Goal: Obtain resource: Obtain resource

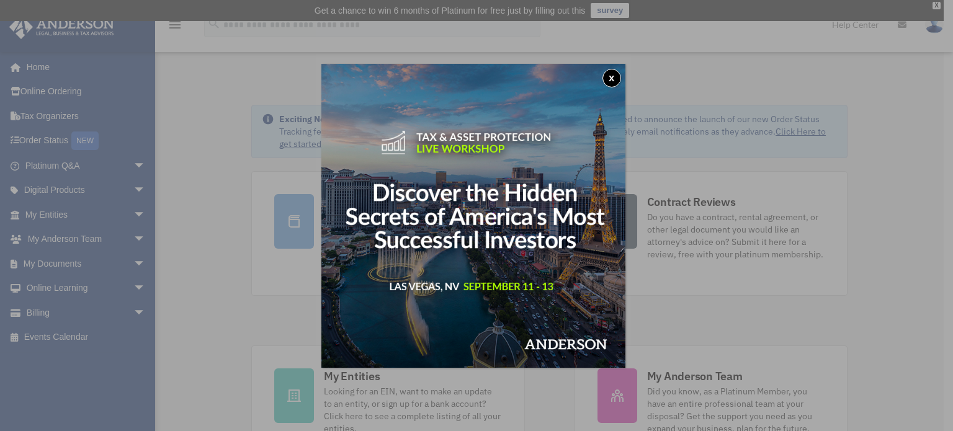
click at [616, 76] on button "x" at bounding box center [611, 78] width 19 height 19
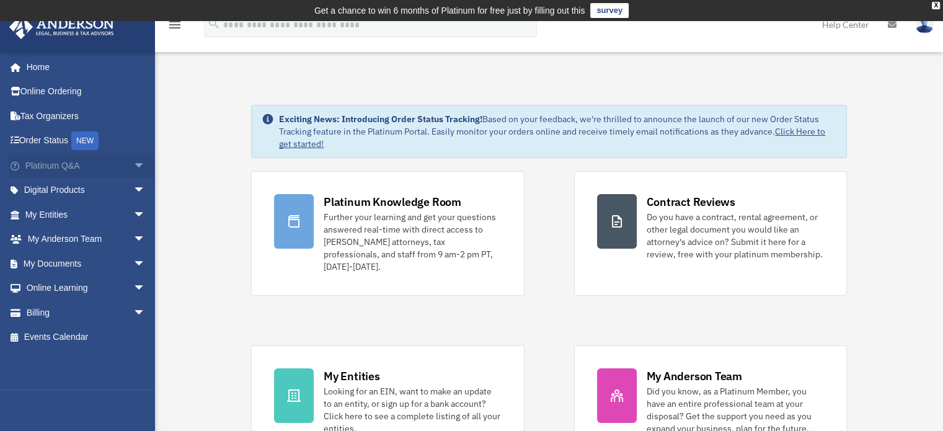
click at [133, 162] on span "arrow_drop_down" at bounding box center [145, 165] width 25 height 25
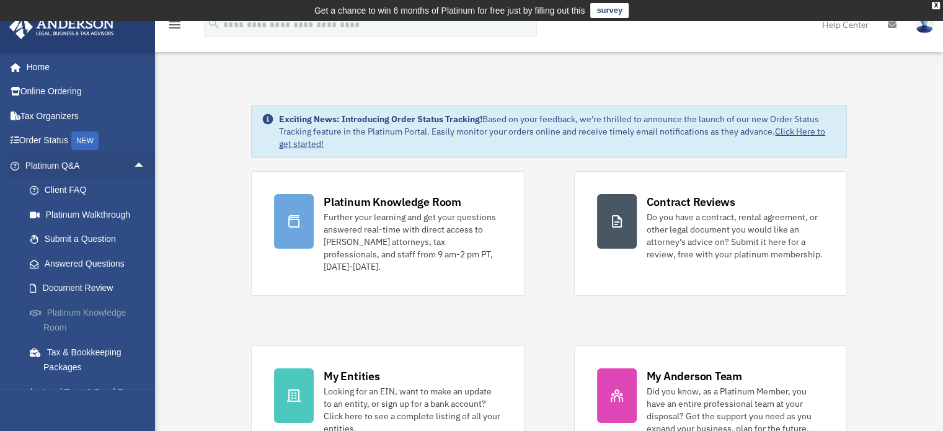
click at [88, 313] on link "Platinum Knowledge Room" at bounding box center [90, 320] width 147 height 40
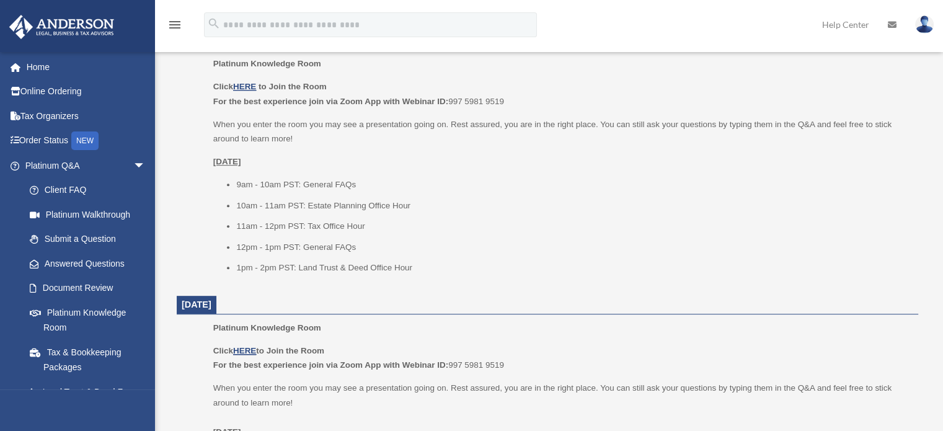
scroll to position [558, 0]
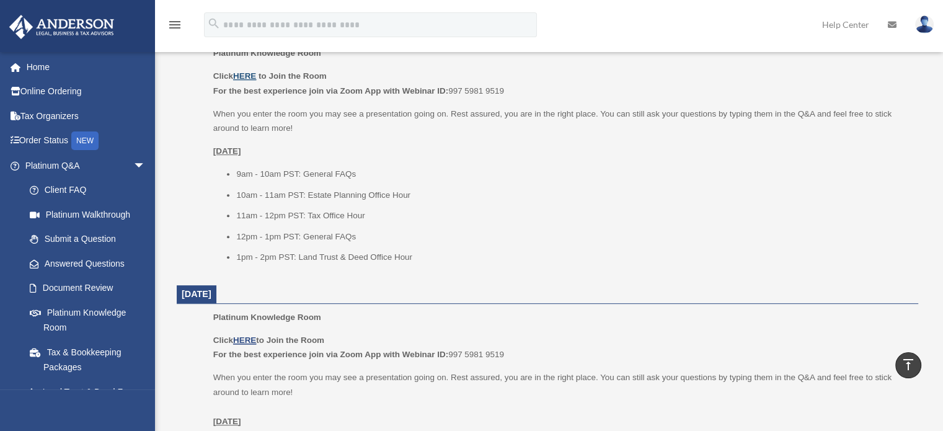
click at [242, 72] on u "HERE" at bounding box center [244, 75] width 23 height 9
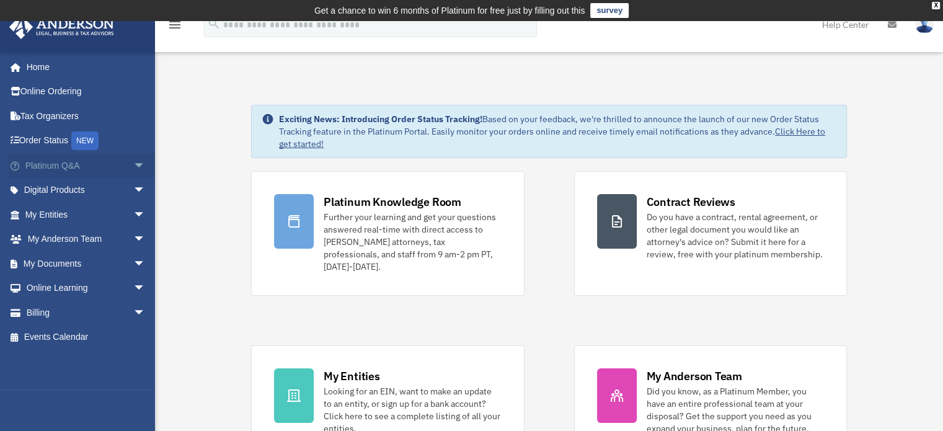
click at [133, 159] on span "arrow_drop_down" at bounding box center [145, 165] width 25 height 25
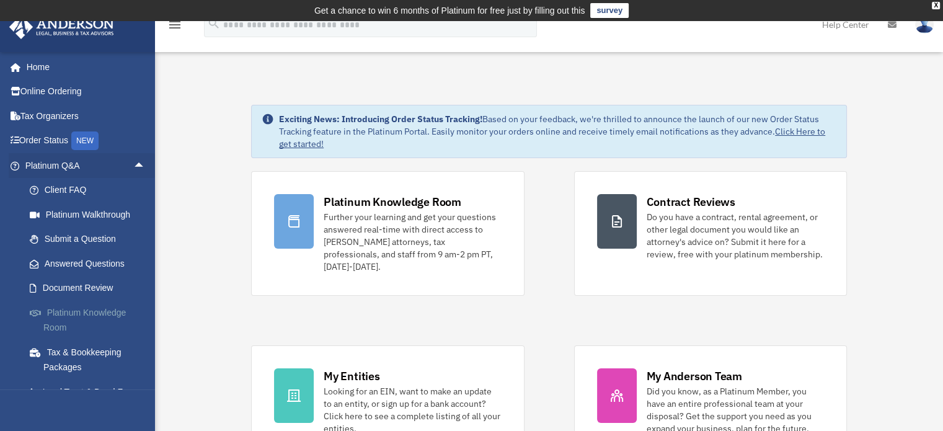
click at [79, 312] on link "Platinum Knowledge Room" at bounding box center [90, 320] width 147 height 40
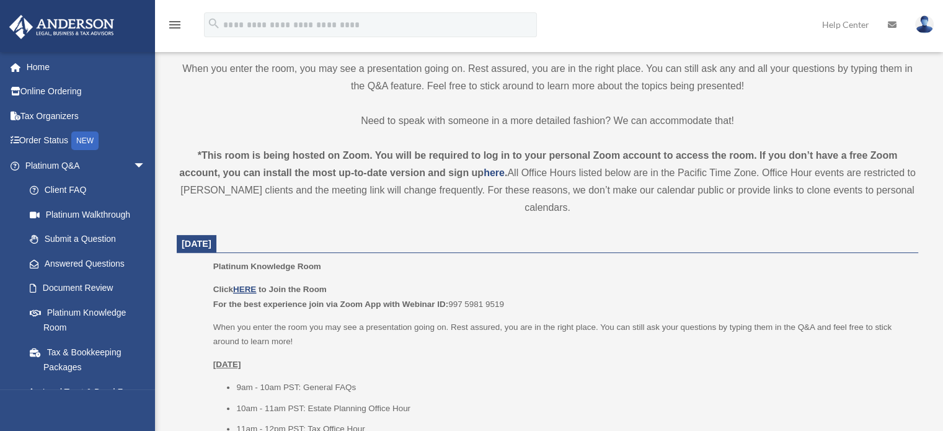
scroll to position [460, 0]
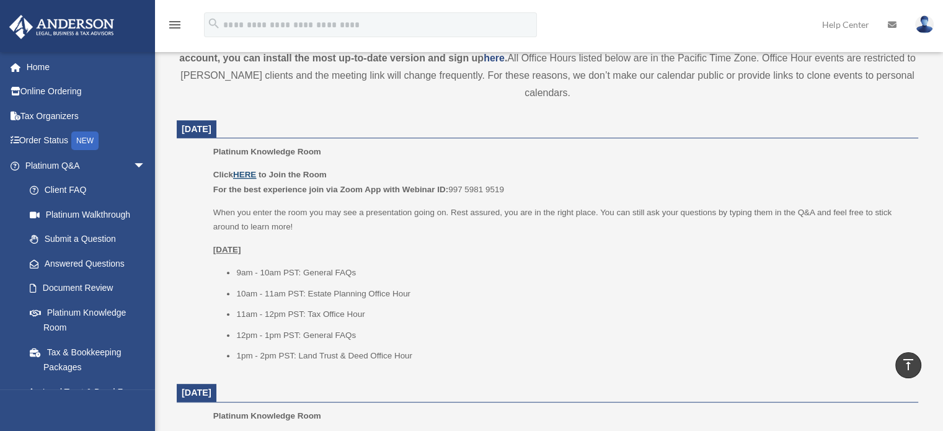
click at [248, 178] on u "HERE" at bounding box center [244, 174] width 23 height 9
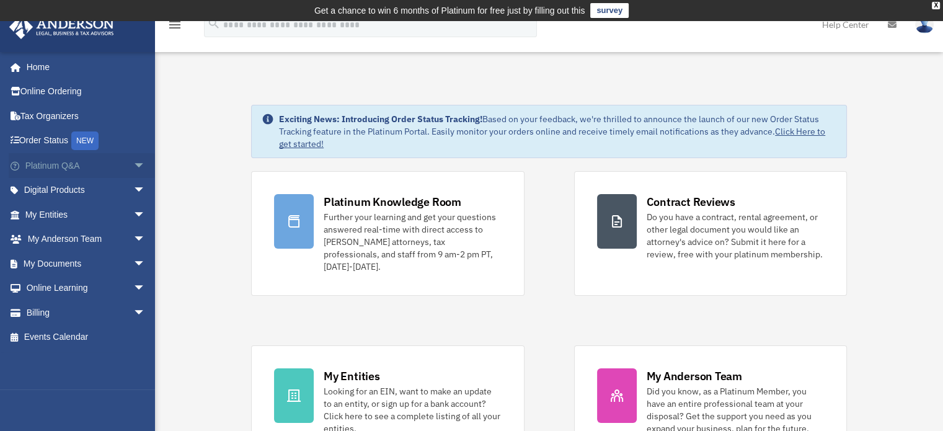
click at [133, 167] on span "arrow_drop_down" at bounding box center [145, 165] width 25 height 25
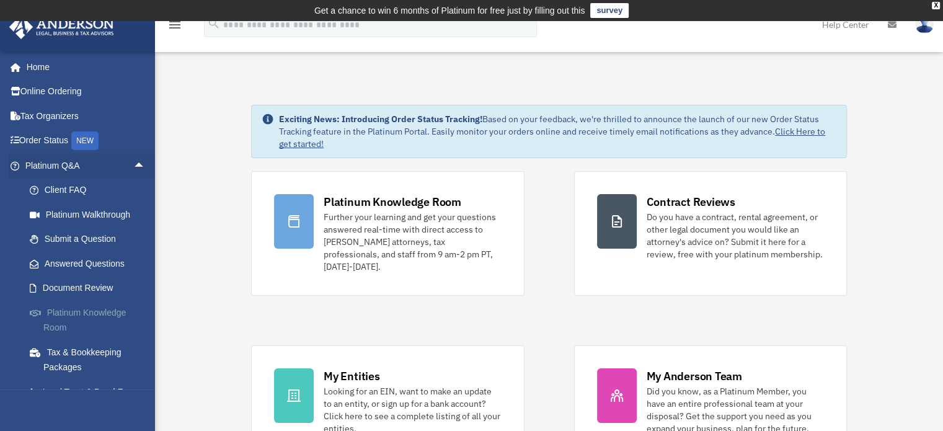
click at [95, 313] on link "Platinum Knowledge Room" at bounding box center [90, 320] width 147 height 40
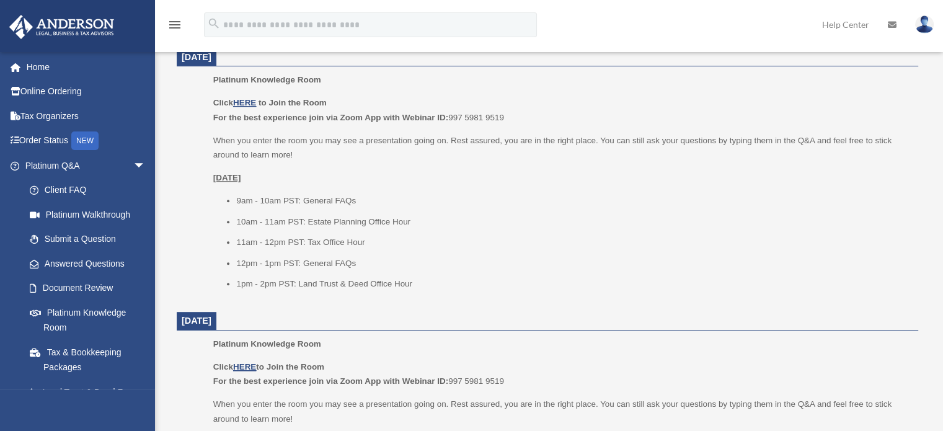
scroll to position [535, 0]
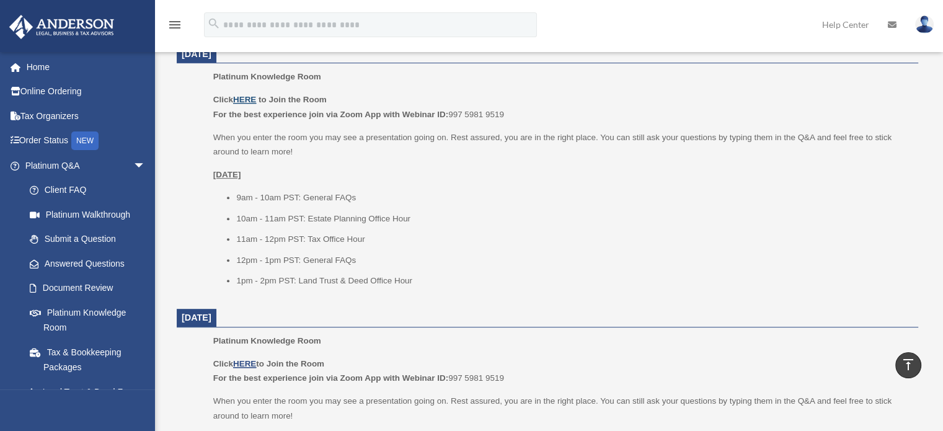
click at [244, 97] on u "HERE" at bounding box center [244, 99] width 23 height 9
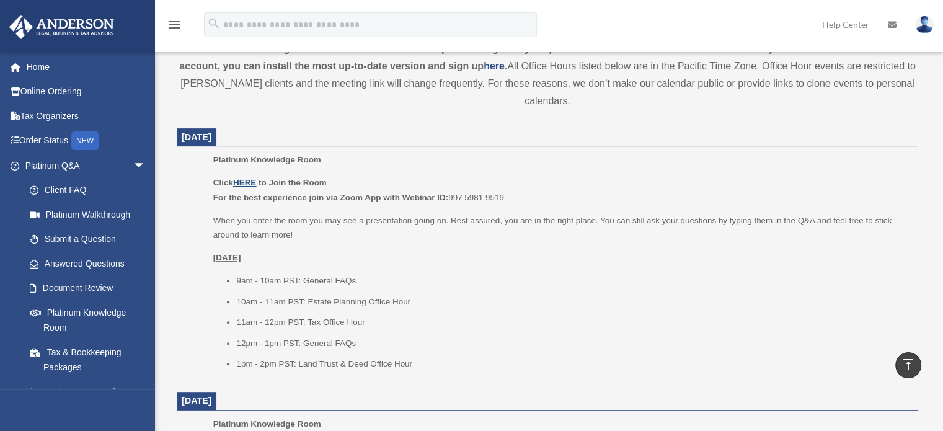
scroll to position [468, 0]
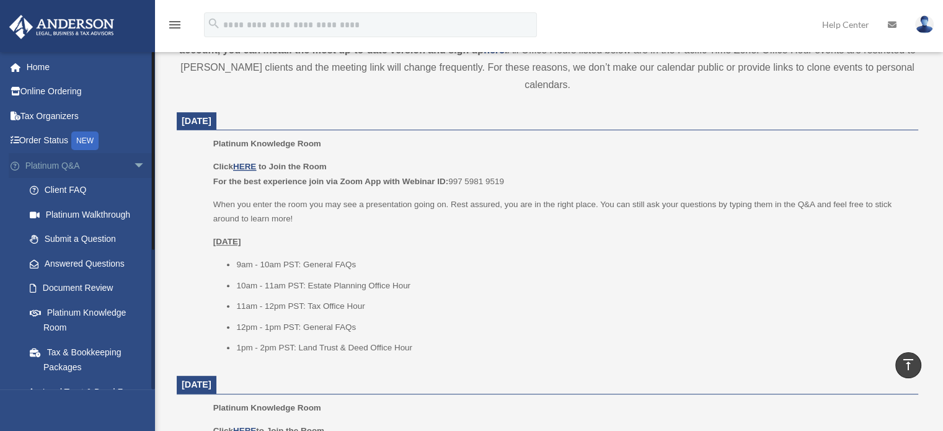
click at [133, 162] on span "arrow_drop_down" at bounding box center [145, 165] width 25 height 25
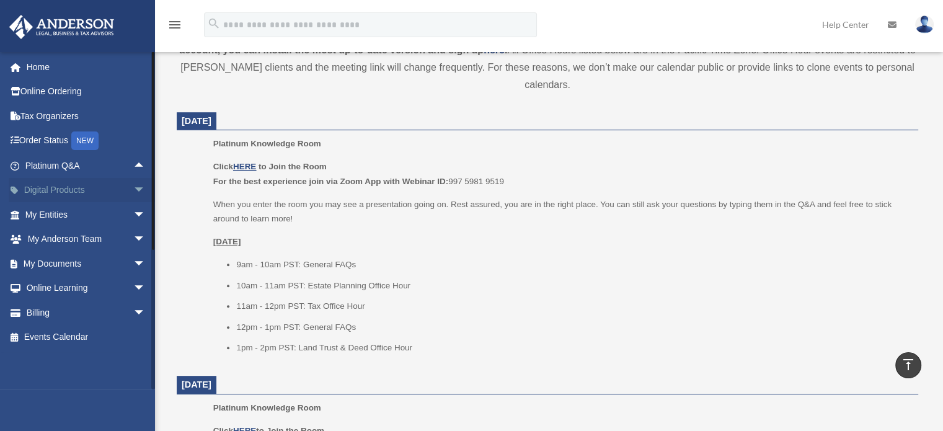
click at [133, 185] on span "arrow_drop_down" at bounding box center [145, 190] width 25 height 25
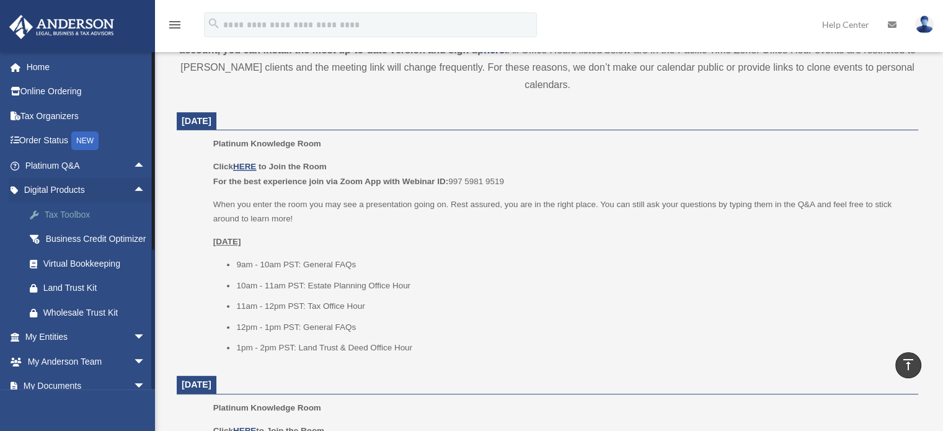
click at [74, 215] on div "Tax Toolbox" at bounding box center [95, 215] width 105 height 16
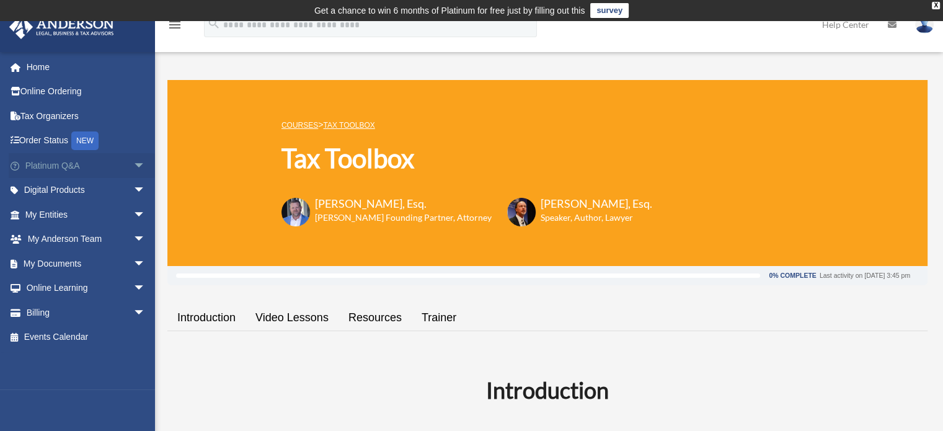
click at [133, 165] on span "arrow_drop_down" at bounding box center [145, 165] width 25 height 25
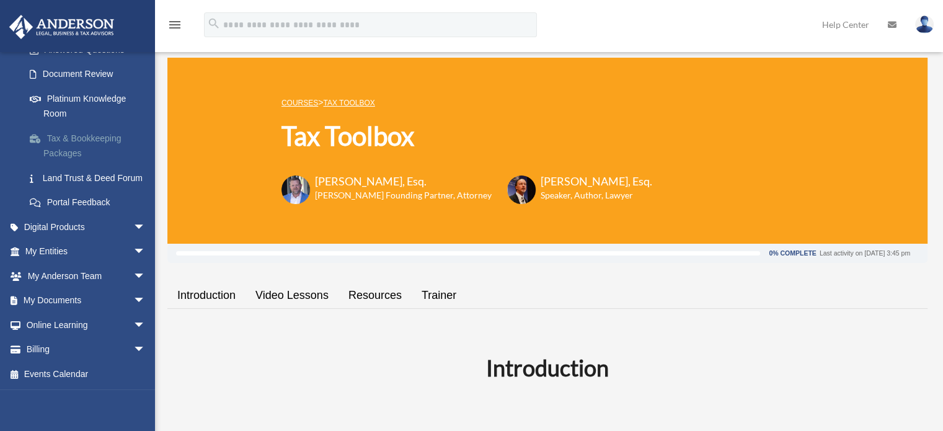
scroll to position [25, 0]
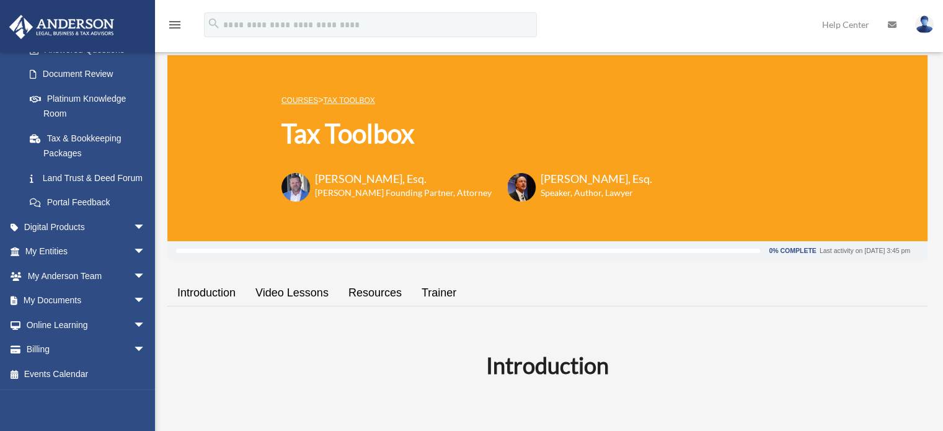
click at [99, 399] on div "ecarpenter@kcvl.com Sign Out ecarpenter@kcvl.com Home Online Ordering Tax Organ…" at bounding box center [77, 266] width 155 height 431
click at [133, 350] on span "arrow_drop_down" at bounding box center [145, 349] width 25 height 25
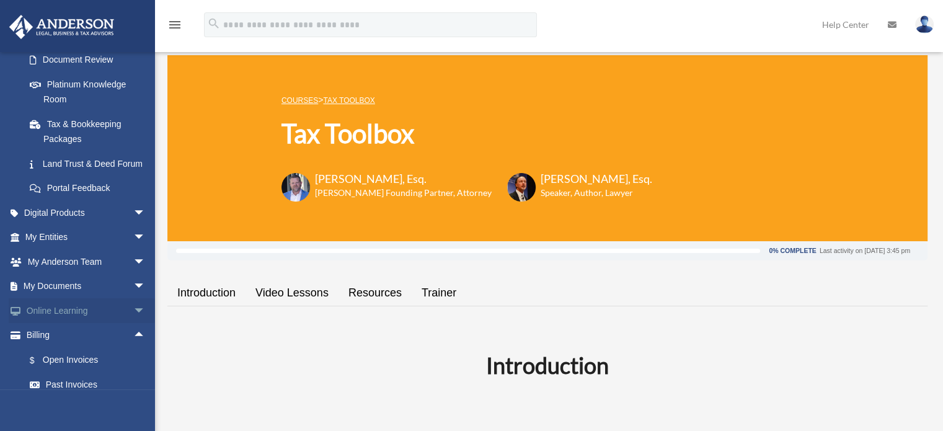
click at [133, 322] on span "arrow_drop_down" at bounding box center [145, 310] width 25 height 25
click at [133, 300] on span "arrow_drop_down" at bounding box center [145, 286] width 25 height 25
click at [65, 370] on link "Forms Library" at bounding box center [90, 359] width 147 height 25
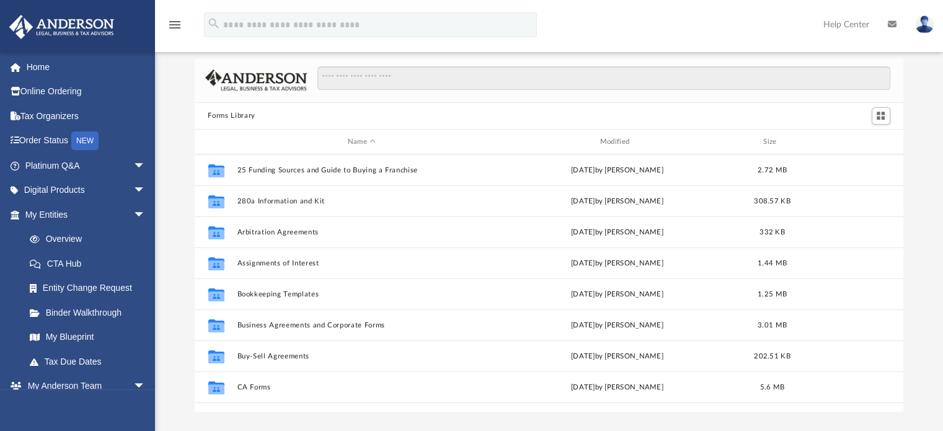
scroll to position [40, 0]
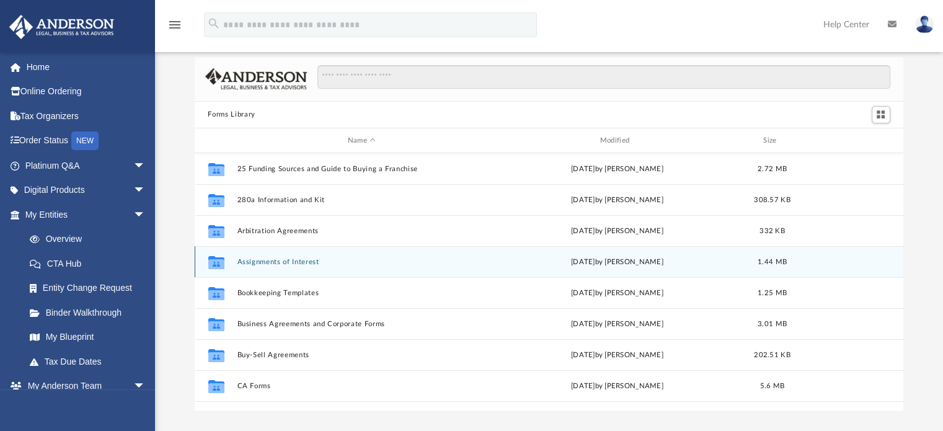
click at [241, 255] on div "Collaborated Folder Assignments of Interest Wed Jun 26 2024 by Mary Acree 1.44 …" at bounding box center [549, 261] width 709 height 31
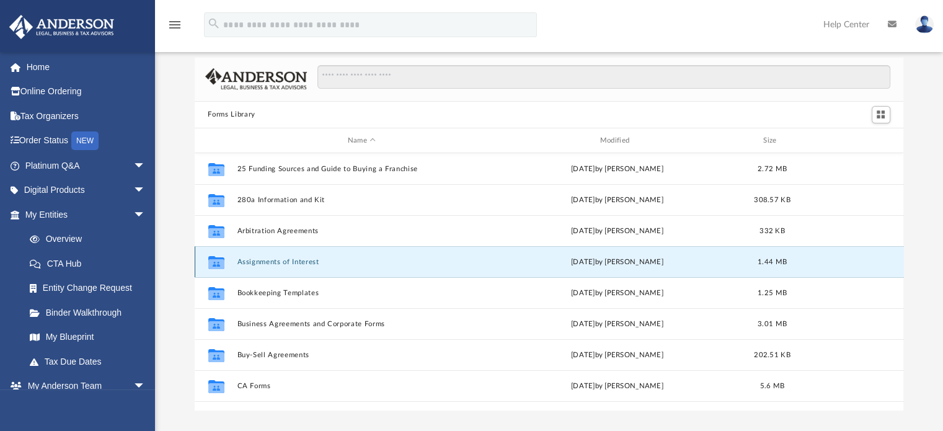
click at [245, 255] on div "Collaborated Folder Assignments of Interest Wed Jun 26 2024 by Mary Acree 1.44 …" at bounding box center [549, 261] width 709 height 31
click at [259, 259] on button "Assignments of Interest" at bounding box center [362, 262] width 250 height 8
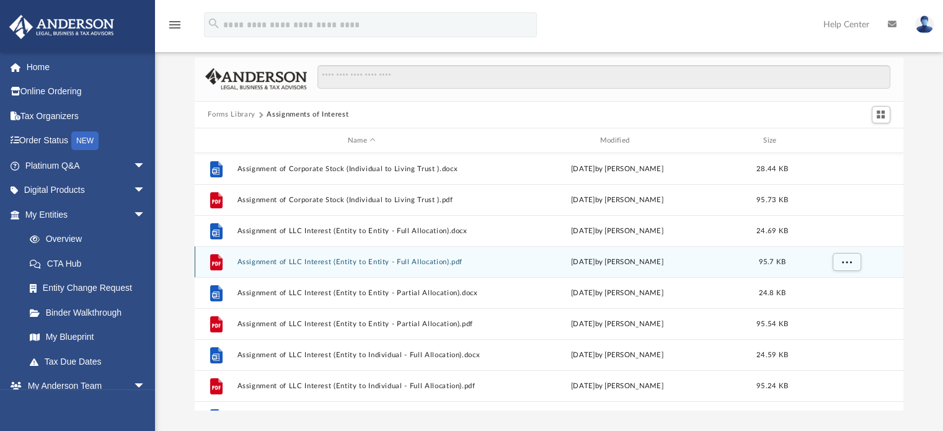
click at [217, 259] on icon "grid" at bounding box center [216, 262] width 12 height 16
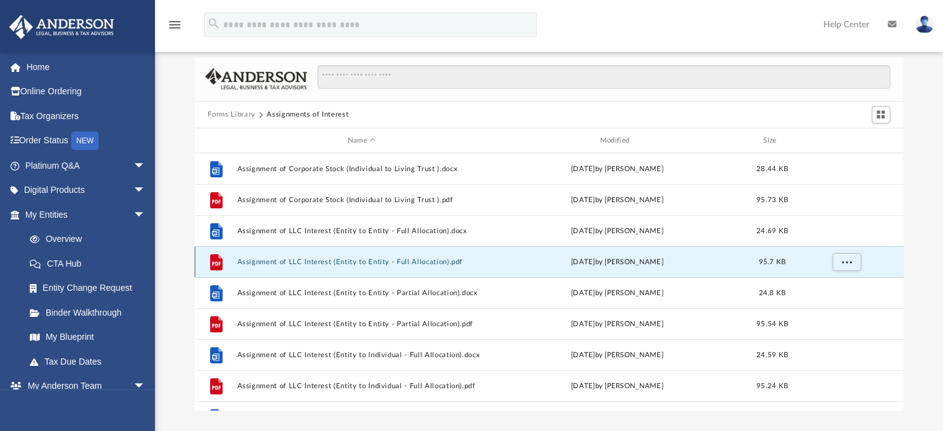
click at [182, 143] on div "Forms Library Assignments of Interest Name Modified Size File Assignment of Cor…" at bounding box center [549, 234] width 788 height 353
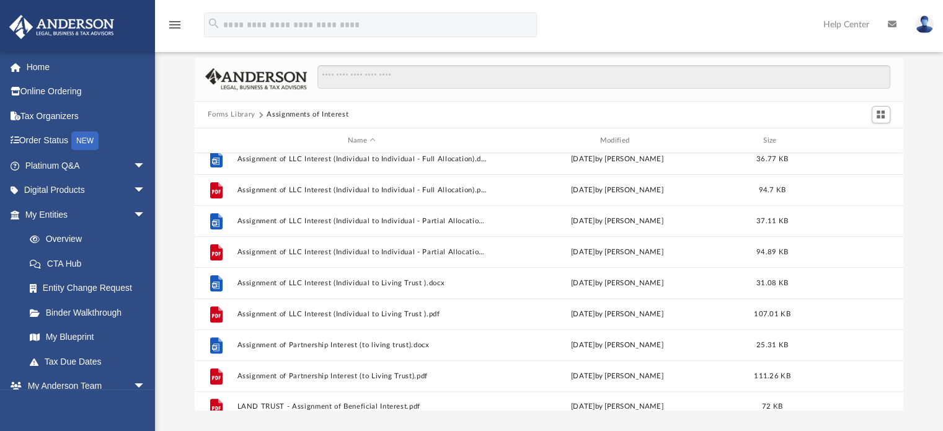
scroll to position [456, 0]
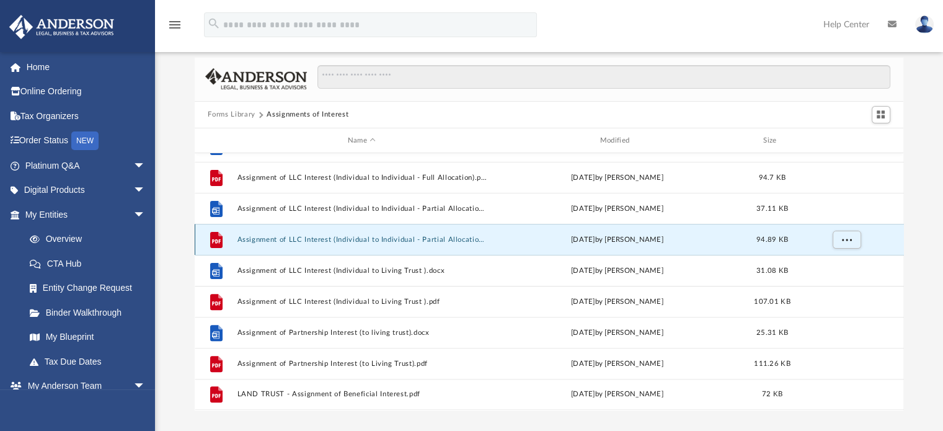
click at [304, 236] on button "Assignment of LLC Interest (Individual to Individual - Partial Allocation).pdf" at bounding box center [362, 240] width 250 height 8
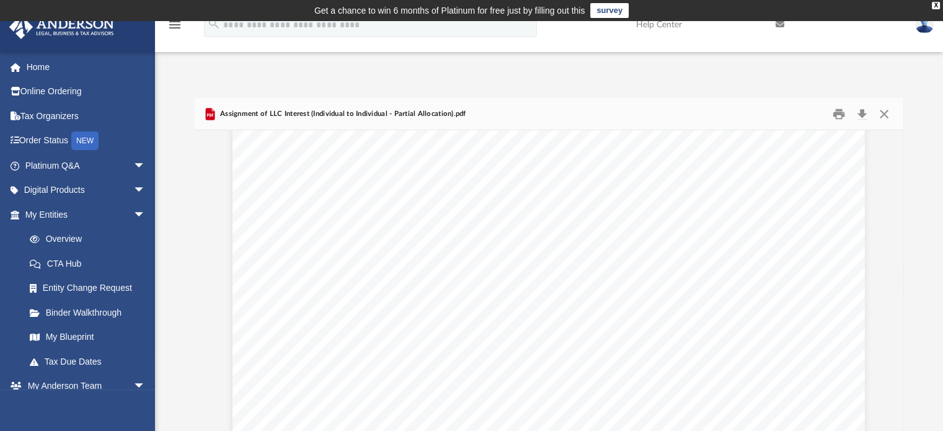
scroll to position [0, 0]
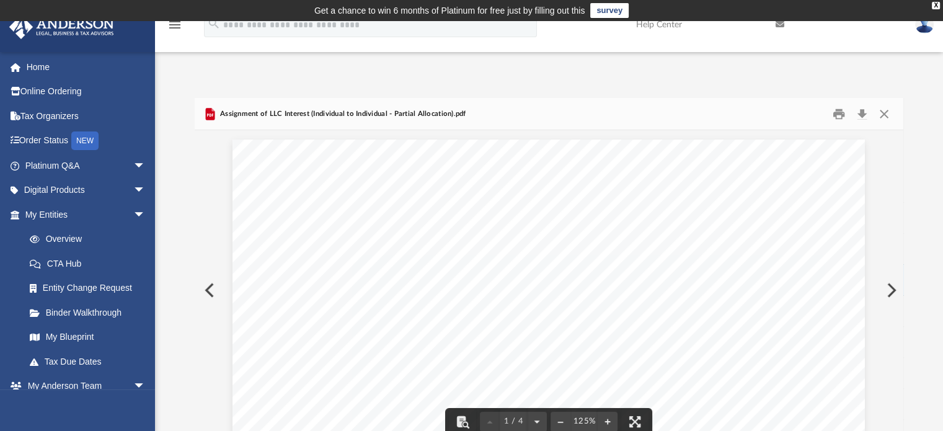
click at [479, 237] on span "____________________" at bounding box center [530, 235] width 125 height 12
click at [475, 238] on span "____________________" at bounding box center [530, 235] width 125 height 12
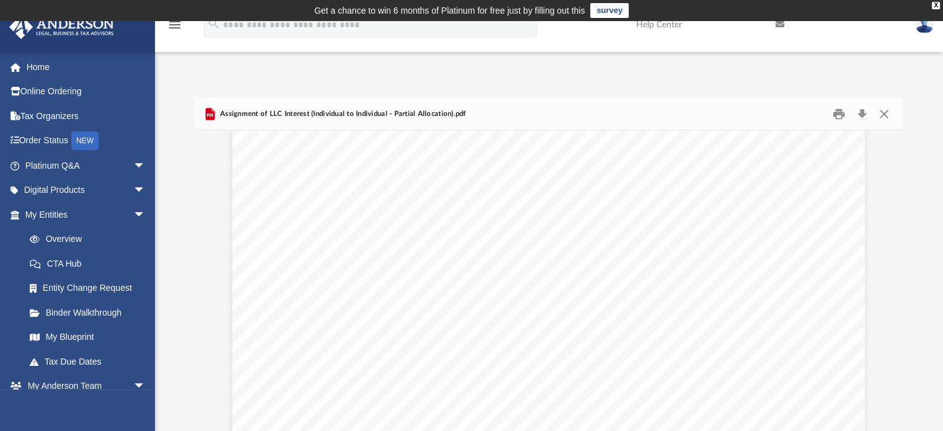
scroll to position [1309, 0]
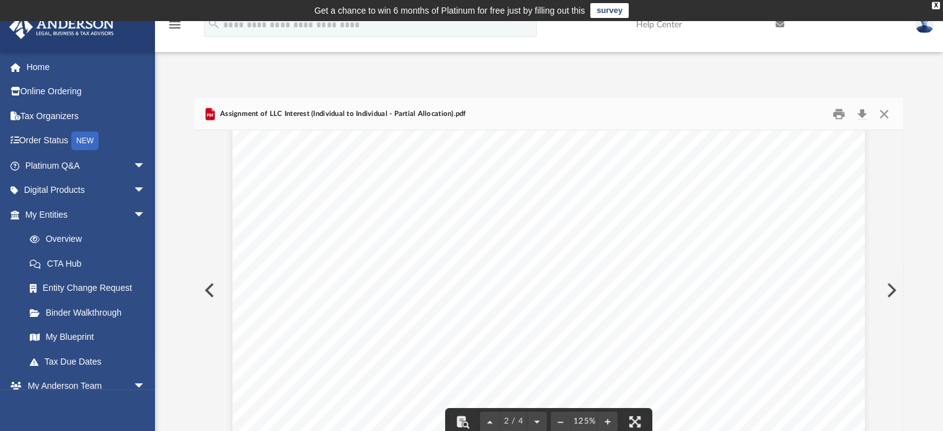
click at [417, 246] on div "investment; (c) that Assignee is able to bear the economic risks of this invest…" at bounding box center [549, 77] width 633 height 819
drag, startPoint x: 417, startPoint y: 246, endPoint x: 324, endPoint y: 244, distance: 92.4
click at [324, 244] on div "investment; (c) that Assignee is able to bear the economic risks of this invest…" at bounding box center [549, 77] width 633 height 819
drag, startPoint x: 784, startPoint y: 230, endPoint x: 886, endPoint y: 245, distance: 102.2
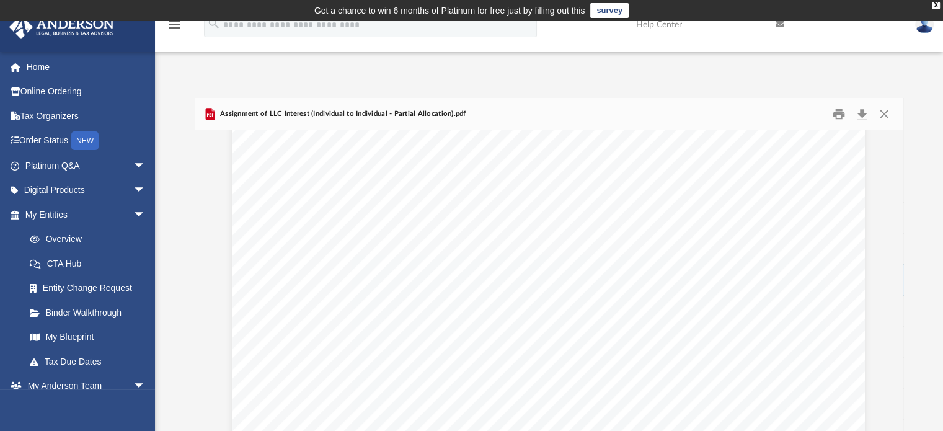
scroll to position [0, 0]
click at [396, 323] on span "(the “Company”); and" at bounding box center [377, 329] width 113 height 12
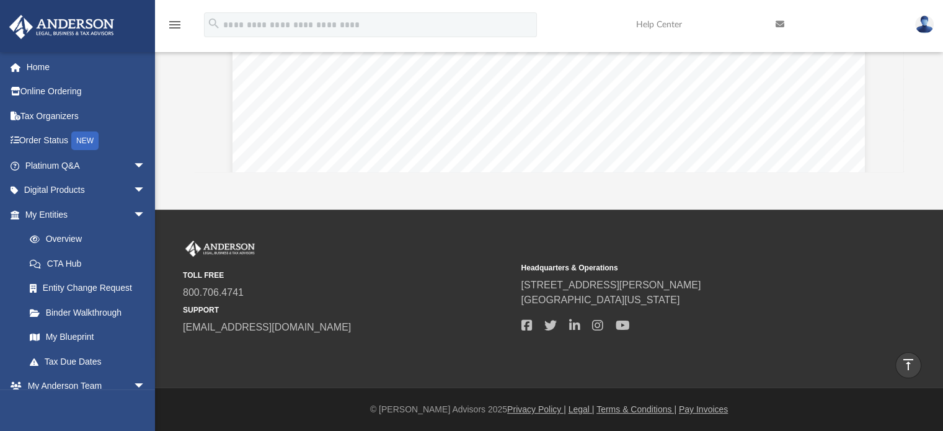
scroll to position [226, 0]
click at [905, 359] on icon "vertical_align_top" at bounding box center [908, 364] width 15 height 15
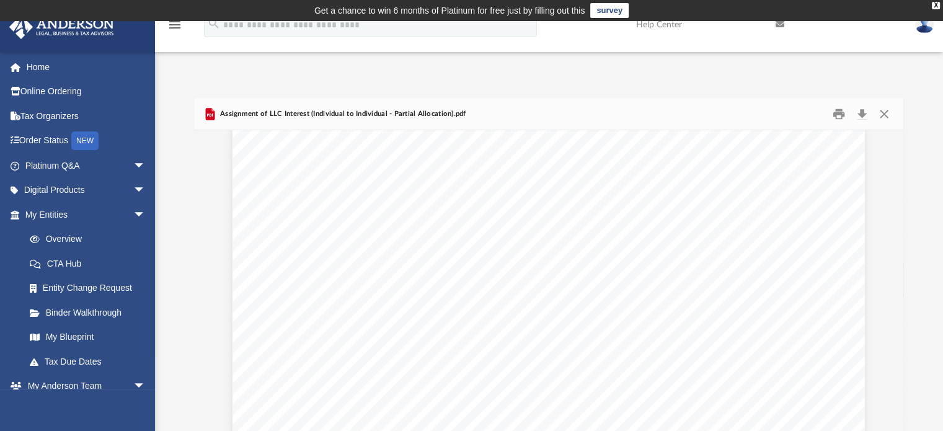
scroll to position [89, 0]
